Goal: Task Accomplishment & Management: Manage account settings

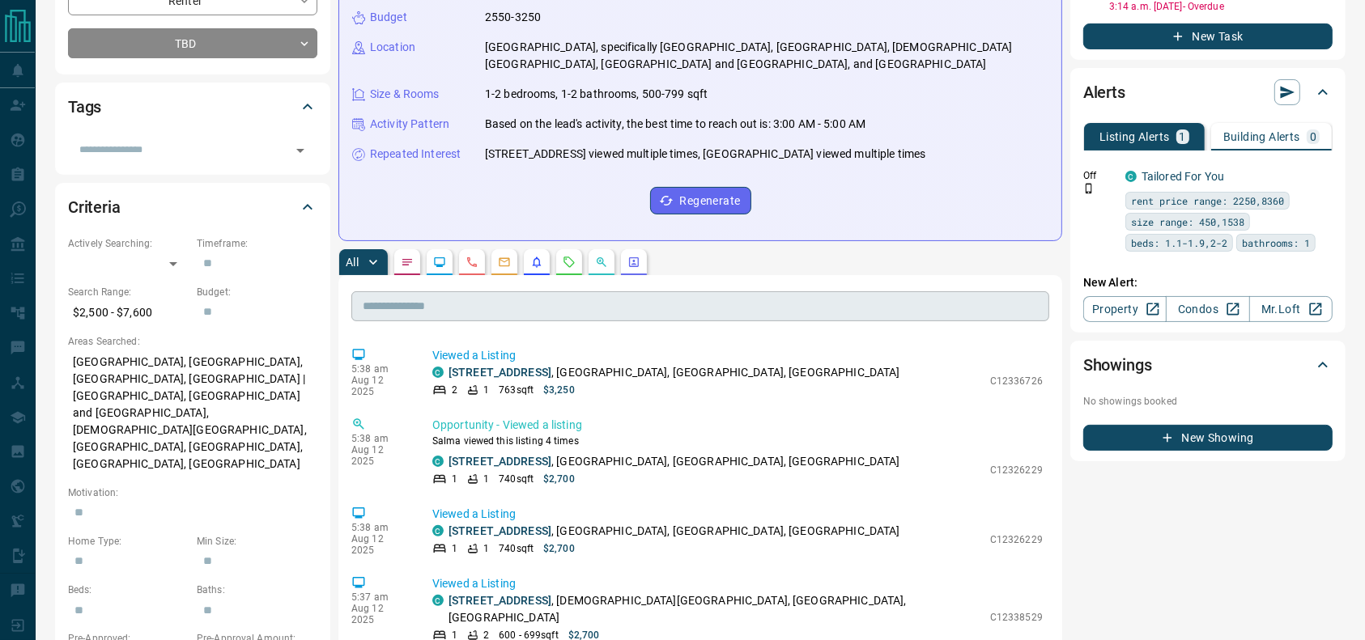
scroll to position [280, 0]
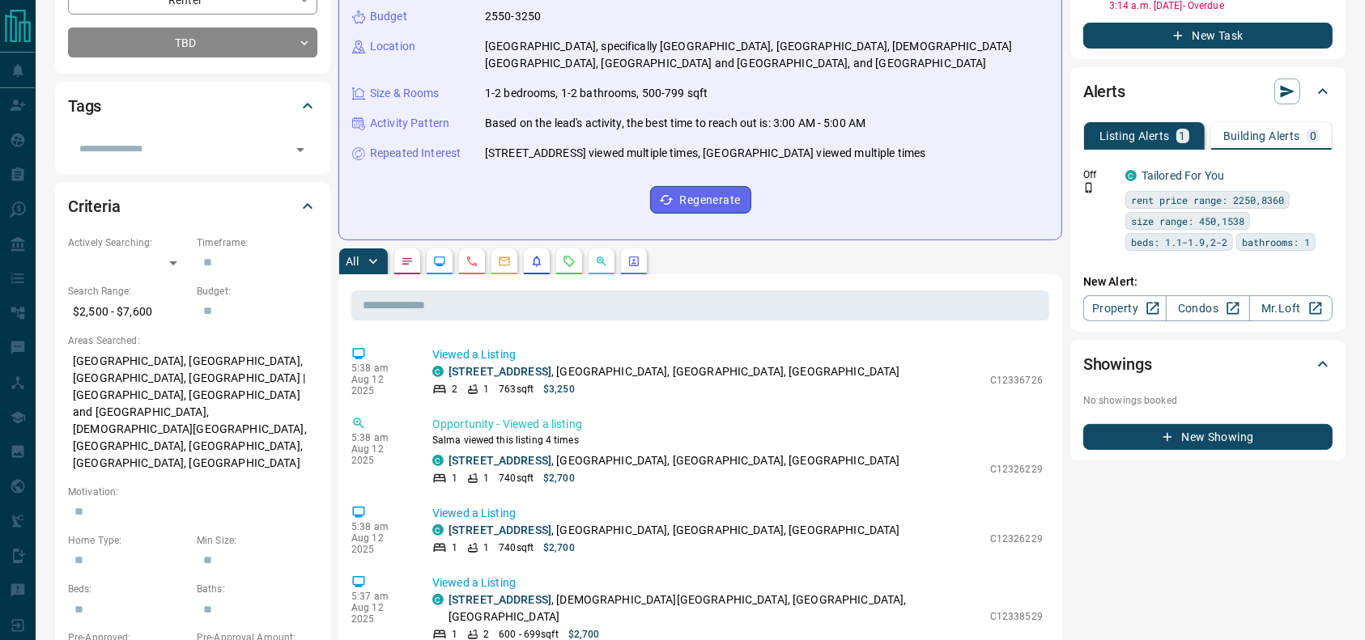
click at [575, 261] on icon "Requests" at bounding box center [569, 261] width 11 height 11
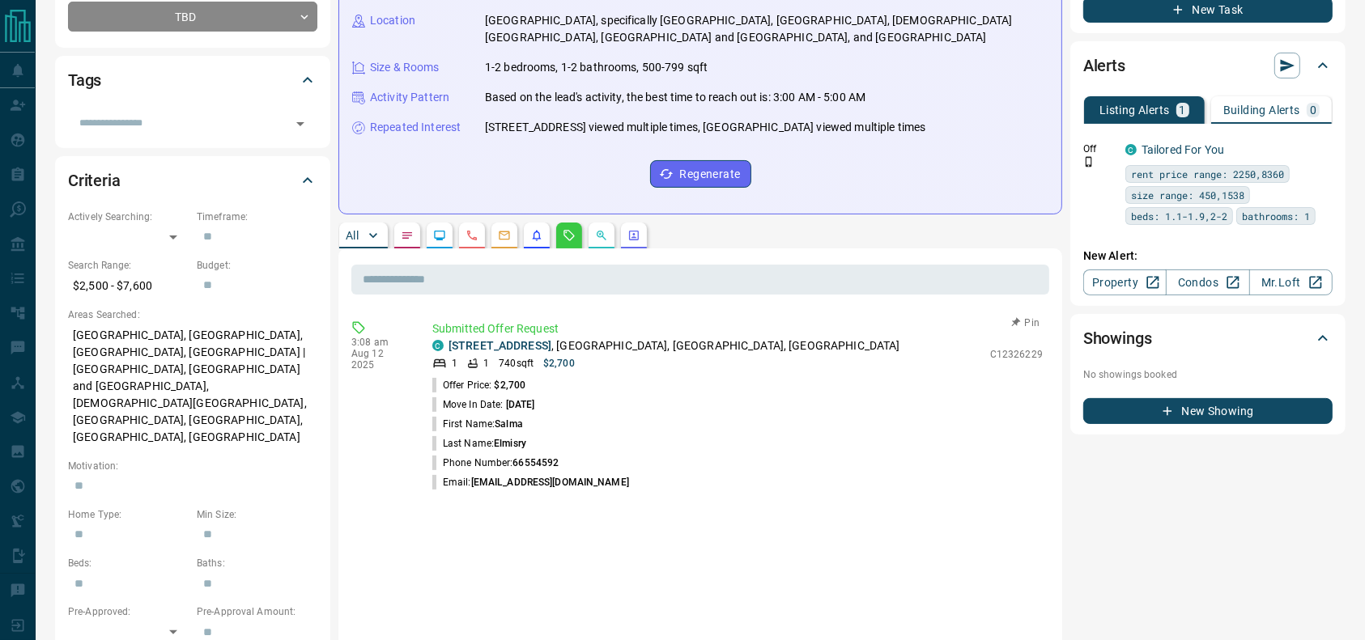
scroll to position [303, 0]
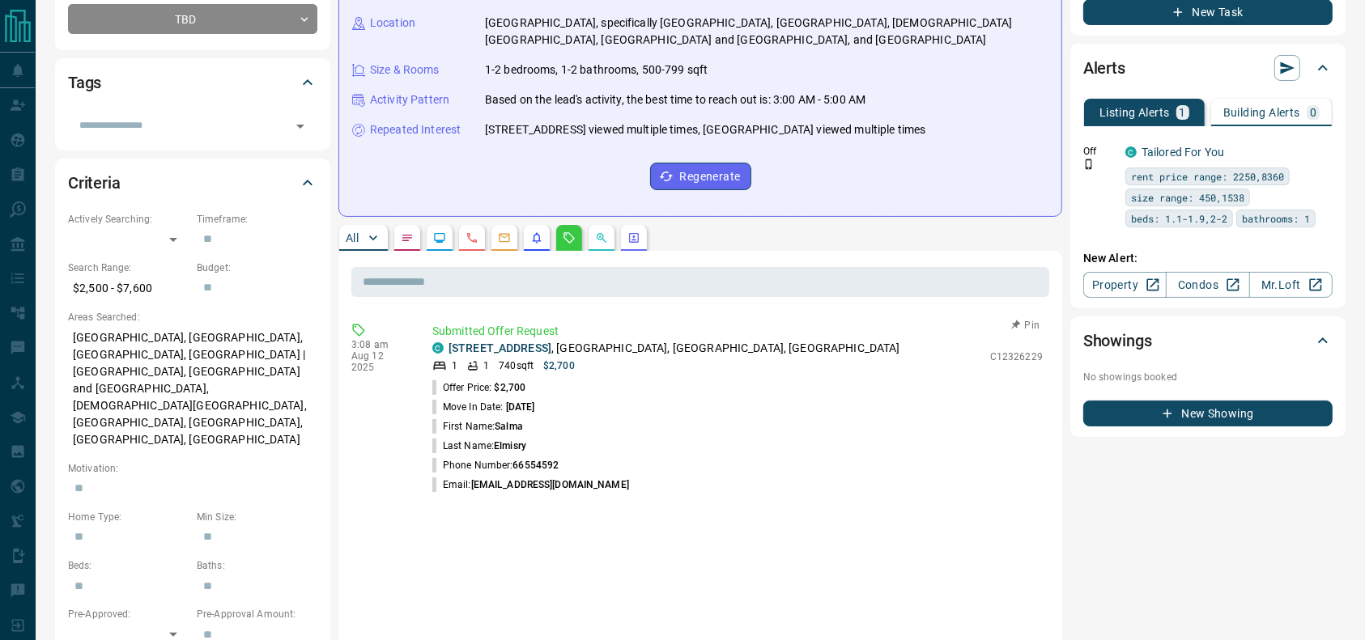
click at [633, 338] on p "Submitted Offer Request" at bounding box center [737, 331] width 610 height 17
click at [644, 345] on p "[STREET_ADDRESS]" at bounding box center [674, 348] width 452 height 17
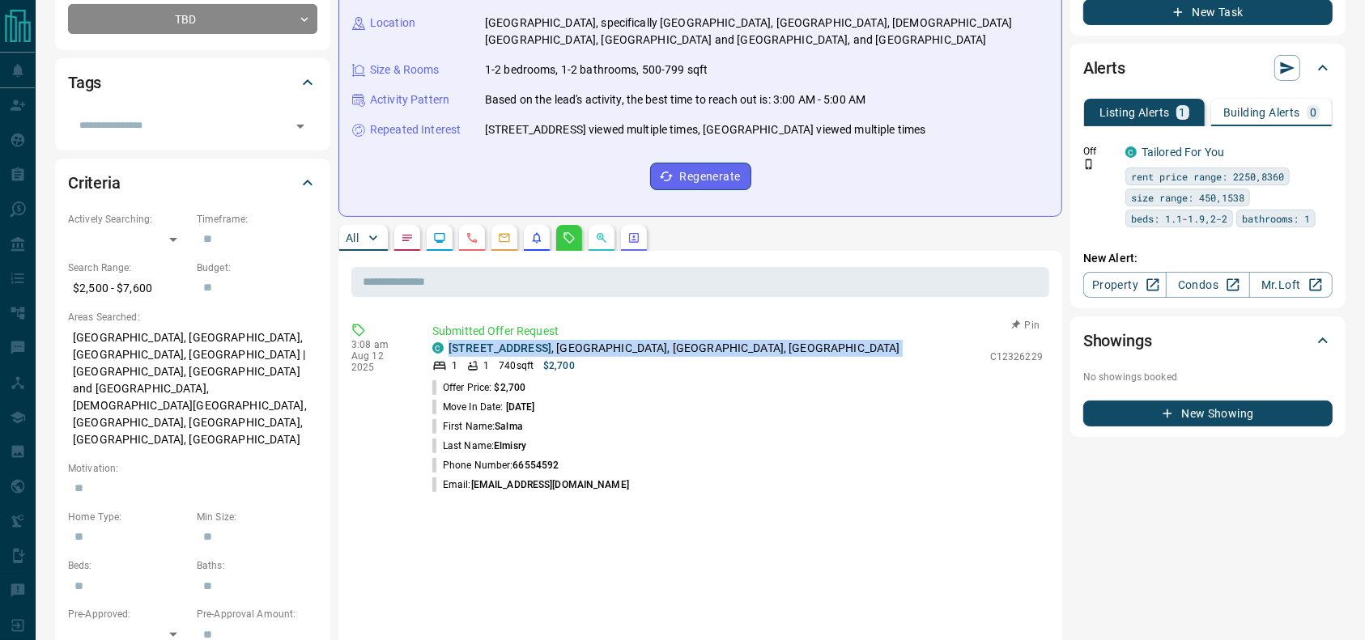
click at [644, 345] on p "[STREET_ADDRESS]" at bounding box center [674, 348] width 452 height 17
copy div "[STREET_ADDRESS]"
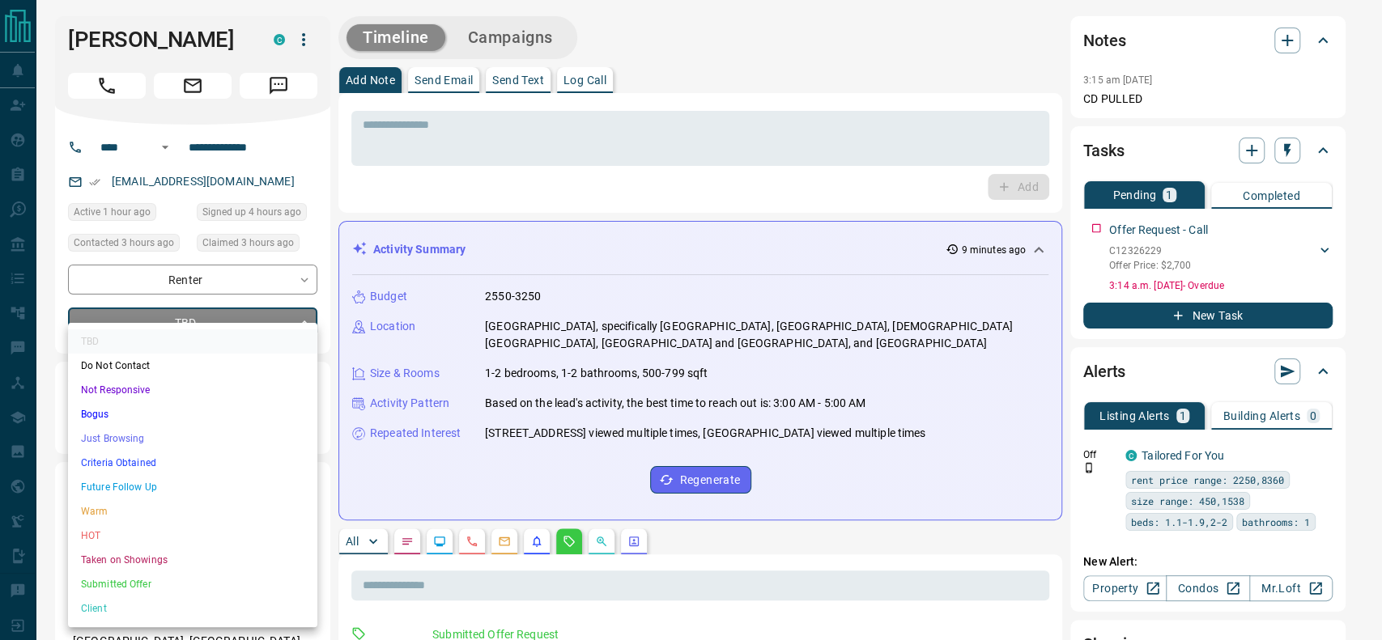
click at [155, 435] on ul "TBD Do Not Contact Not Responsive Bogus Just Browsing Criteria Obtained Future …" at bounding box center [192, 475] width 249 height 304
click at [155, 435] on li "Just Browsing" at bounding box center [192, 439] width 249 height 24
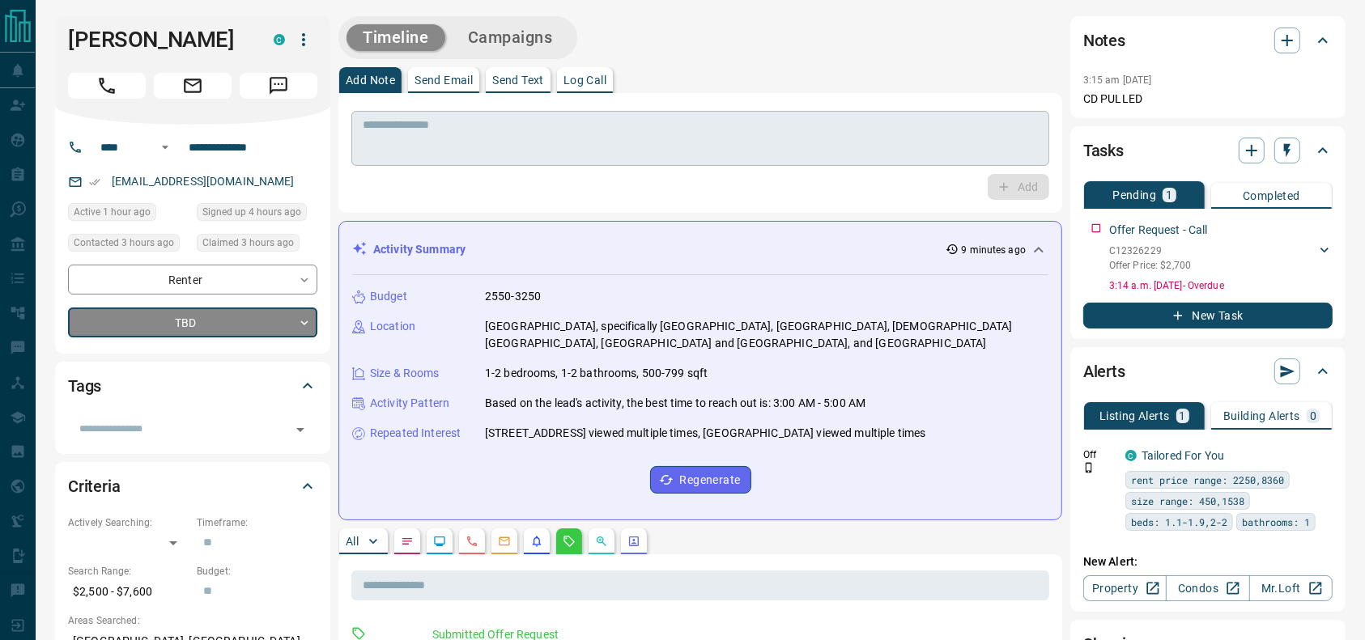
click at [464, 117] on div "* ​" at bounding box center [700, 138] width 698 height 55
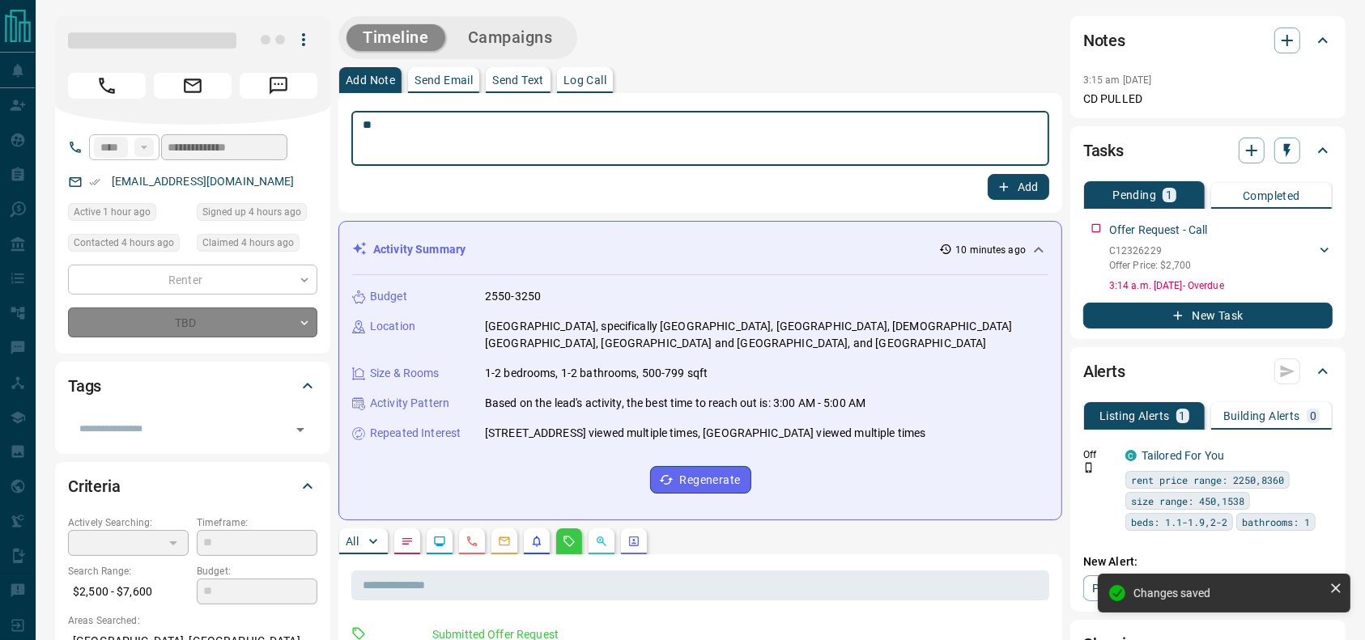
type textarea "**"
type input "*"
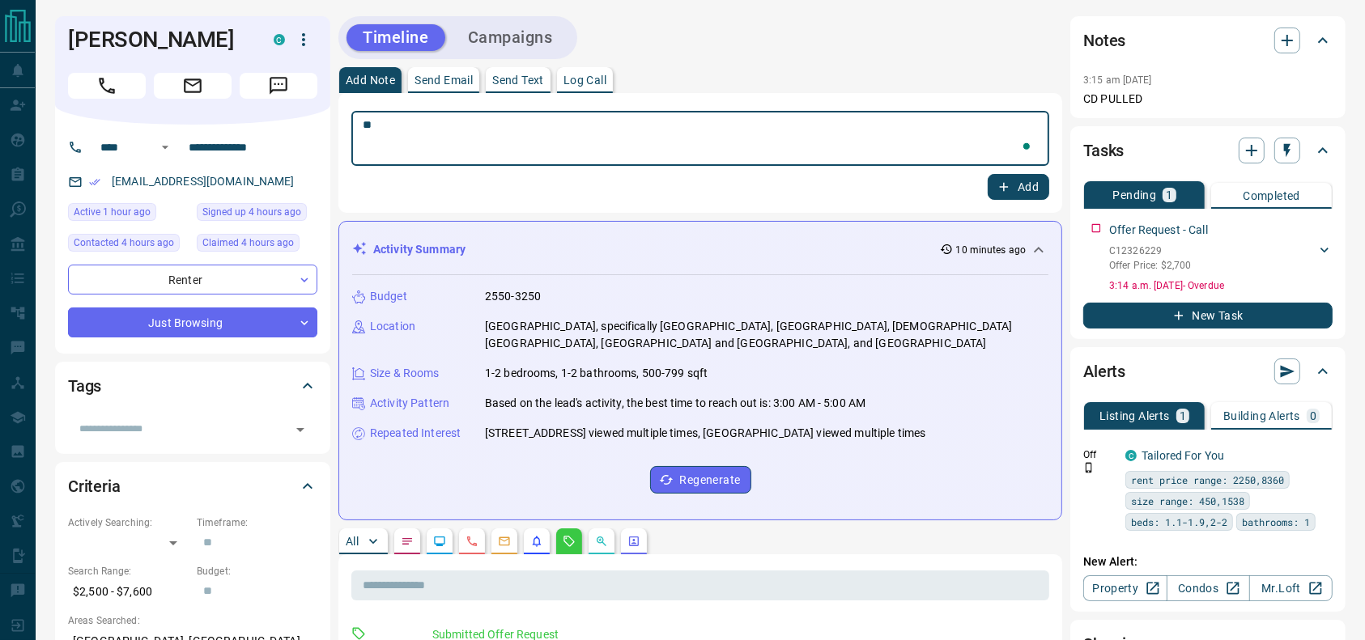
type textarea "*"
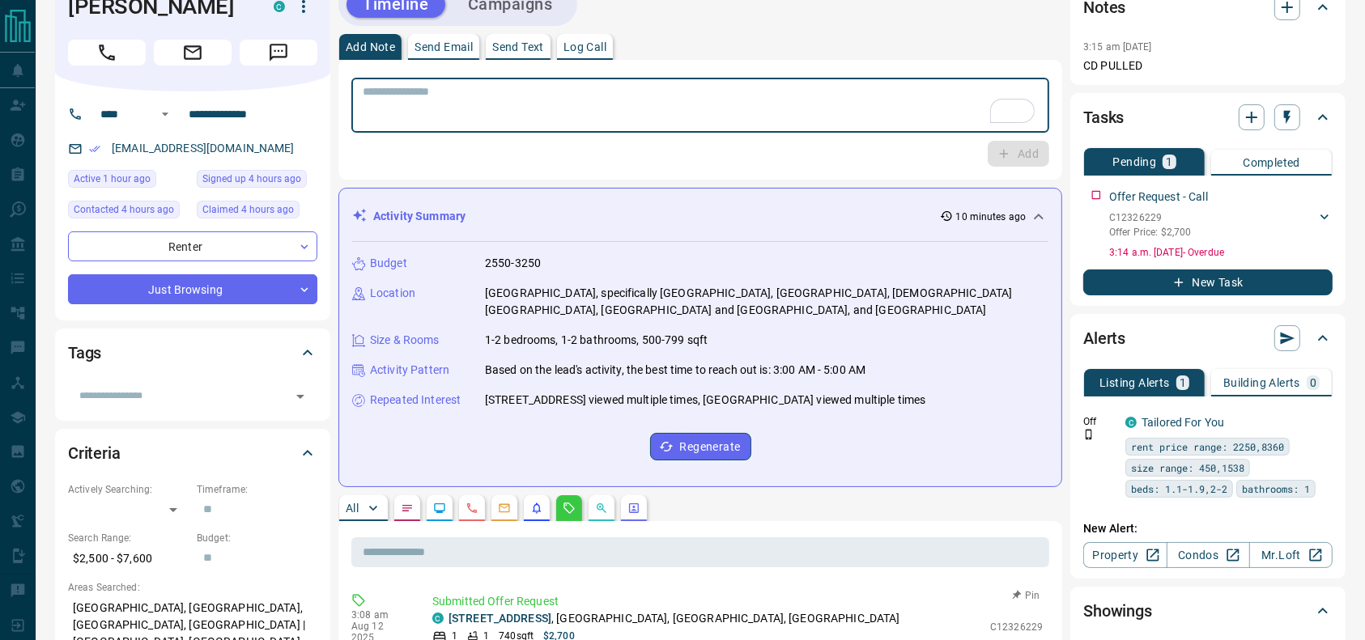
scroll to position [23, 0]
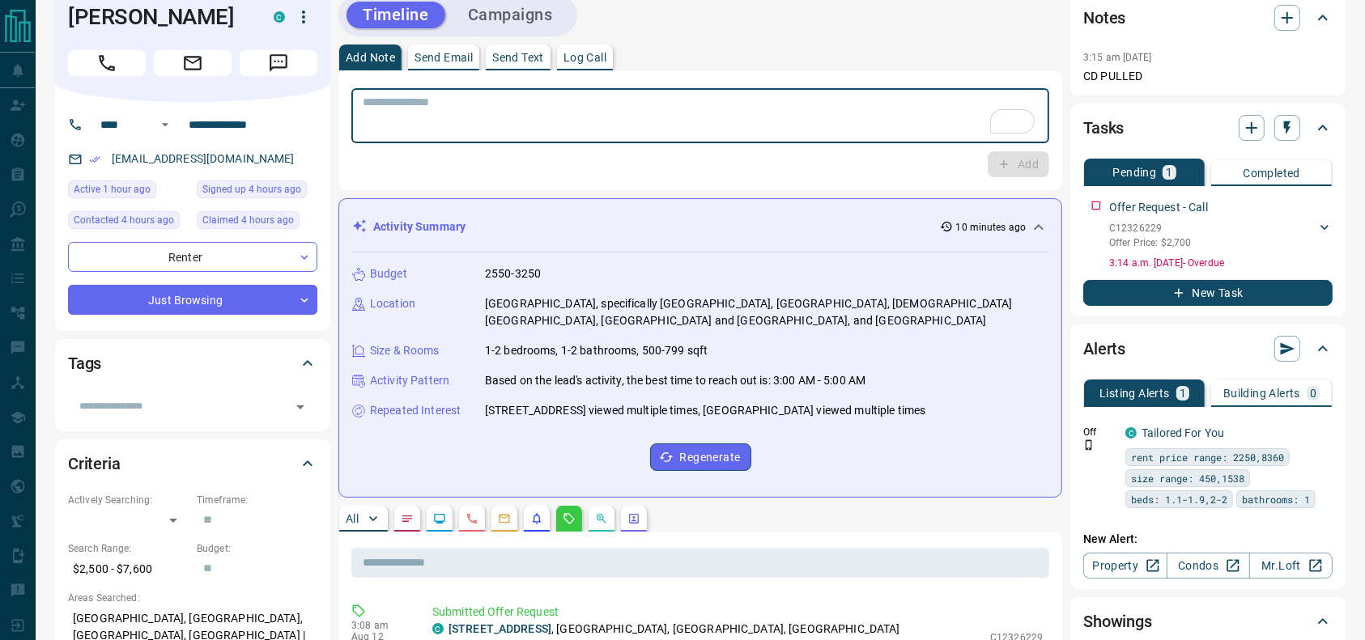
click at [550, 126] on textarea "To enrich screen reader interactions, please activate Accessibility in Grammarl…" at bounding box center [700, 116] width 675 height 41
type textarea "*"
type textarea "**********"
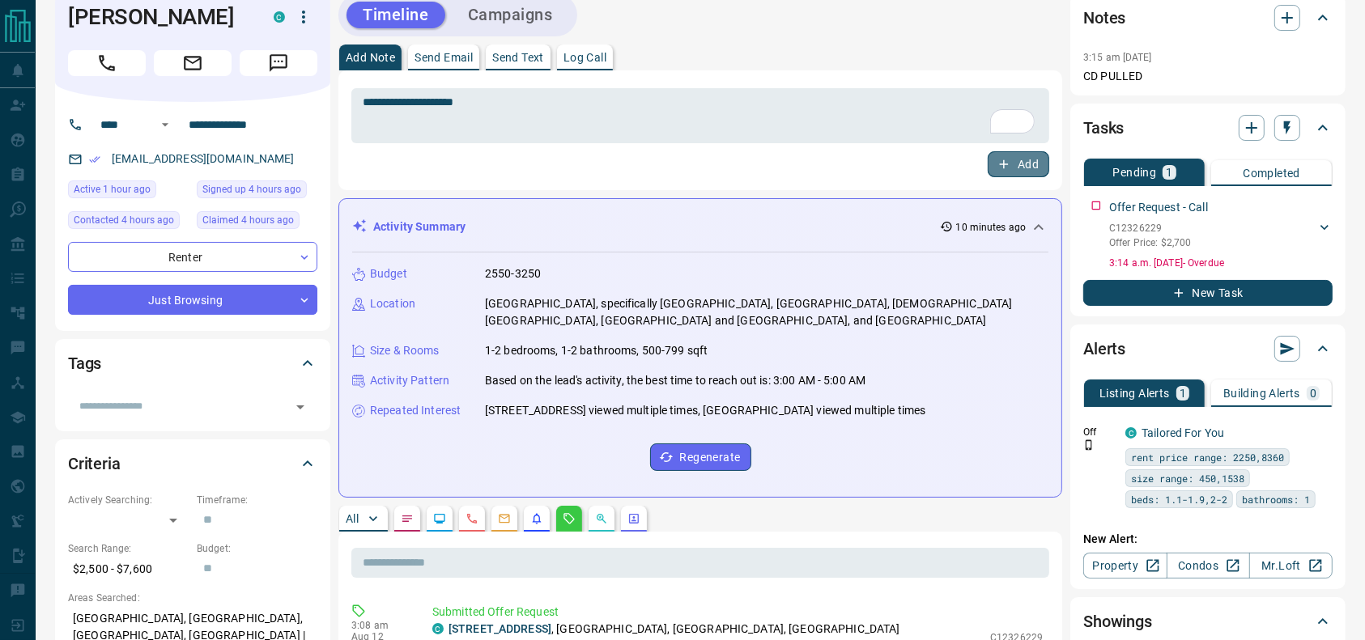
click at [1012, 166] on button "Add" at bounding box center [1018, 164] width 62 height 26
click at [240, 324] on div "**********" at bounding box center [192, 216] width 275 height 229
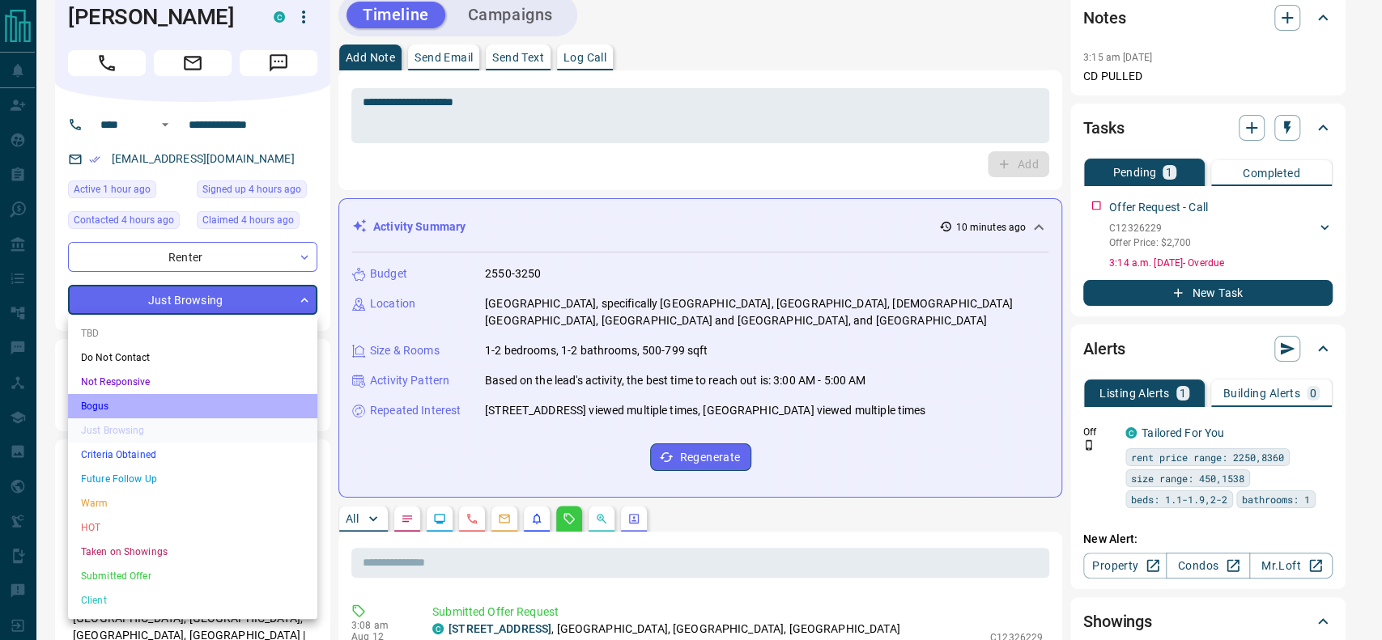
click at [227, 400] on li "Bogus" at bounding box center [192, 406] width 249 height 24
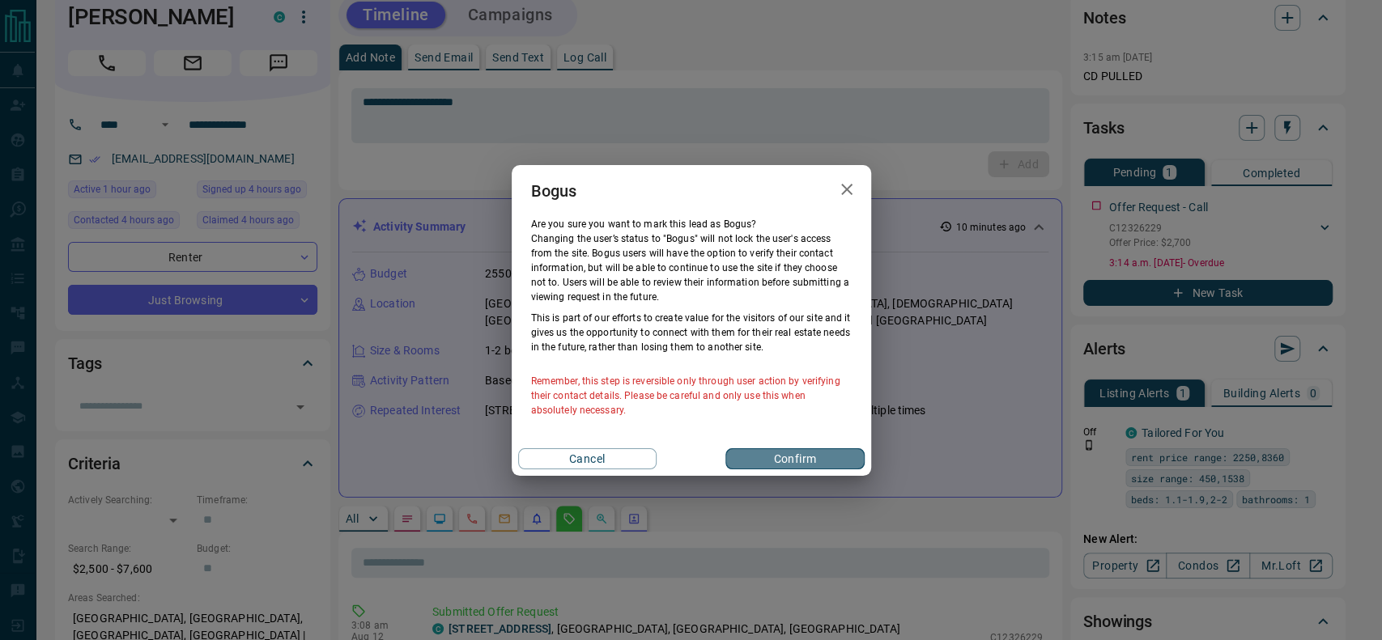
click at [795, 466] on button "Confirm" at bounding box center [794, 458] width 138 height 21
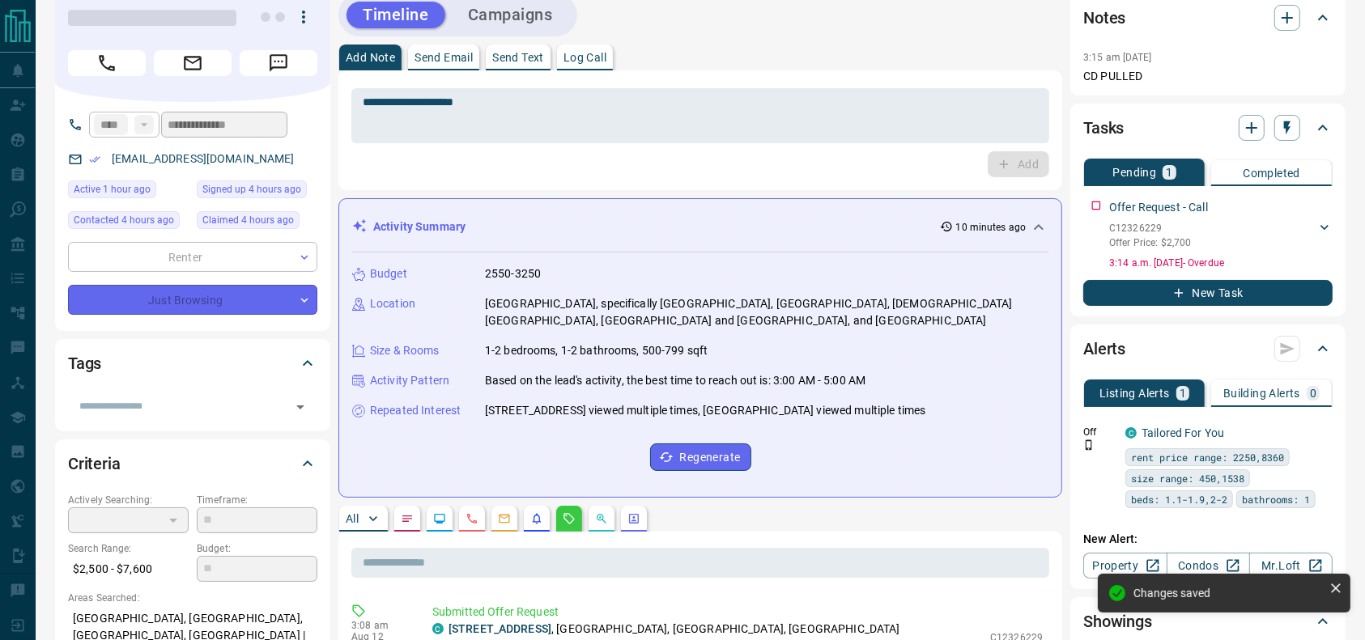
type input "**********"
type input "*"
